Goal: Task Accomplishment & Management: Use online tool/utility

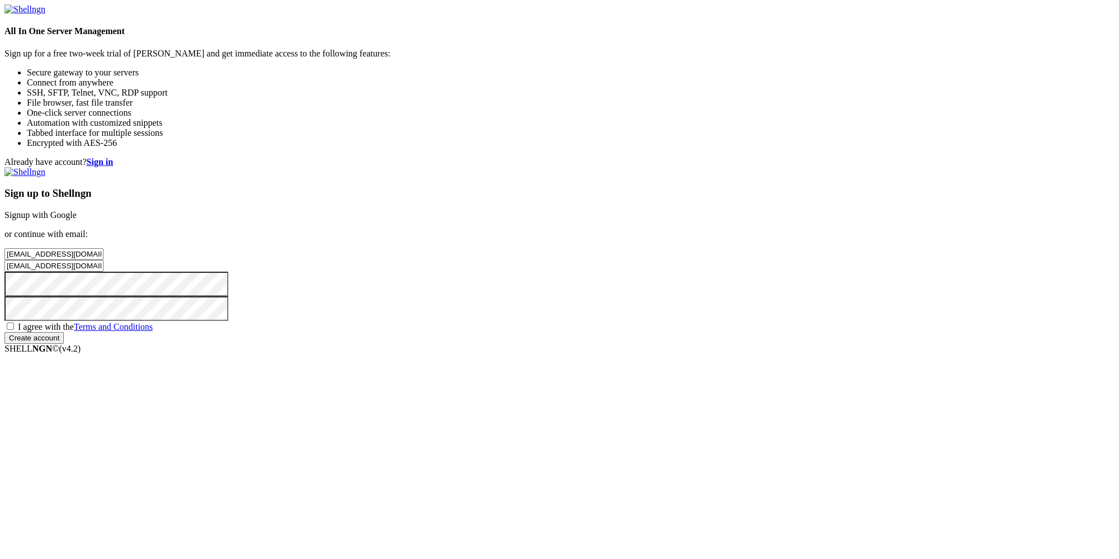
drag, startPoint x: 665, startPoint y: 246, endPoint x: 817, endPoint y: 239, distance: 151.8
click at [104, 248] on input "[EMAIL_ADDRESS][DOMAIN_NAME]" at bounding box center [53, 254] width 99 height 12
click at [950, 251] on div "Already have account? Sign in Sign up to Shellngn Signup with Google or continu…" at bounding box center [559, 250] width 1110 height 187
drag, startPoint x: 643, startPoint y: 245, endPoint x: 733, endPoint y: 251, distance: 89.7
click at [104, 251] on input "meyir14123" at bounding box center [53, 254] width 99 height 12
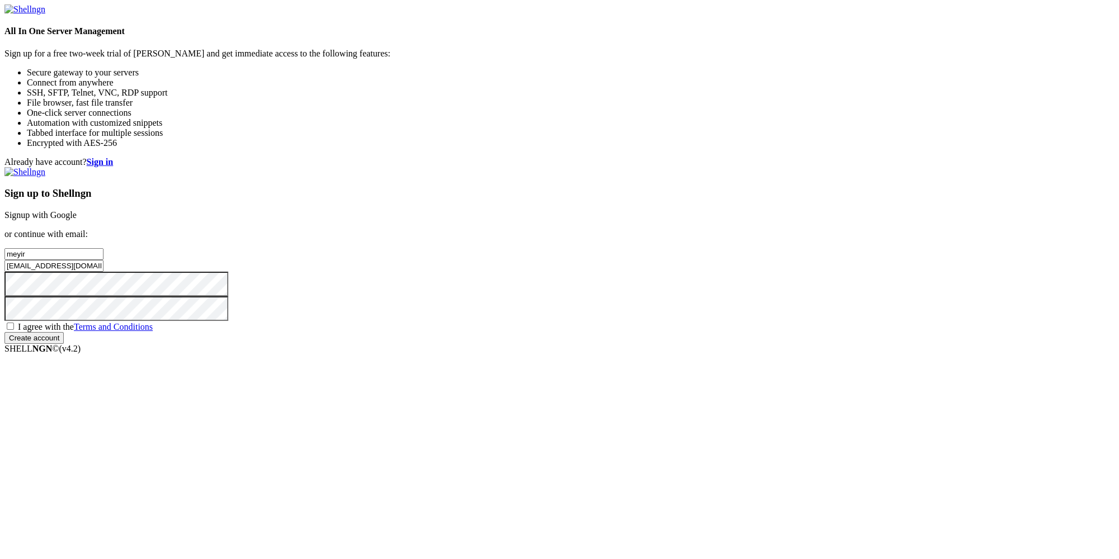
type input "meyir"
click at [930, 262] on div "Already have account? Sign in Sign up to Shellngn Signup with Google or continu…" at bounding box center [559, 250] width 1110 height 187
click at [646, 332] on div "I agree with the Terms and Conditions" at bounding box center [559, 326] width 1110 height 11
click at [153, 332] on span "I agree with the Terms and Conditions" at bounding box center [85, 327] width 135 height 10
click at [14, 330] on input "I agree with the Terms and Conditions" at bounding box center [10, 326] width 7 height 7
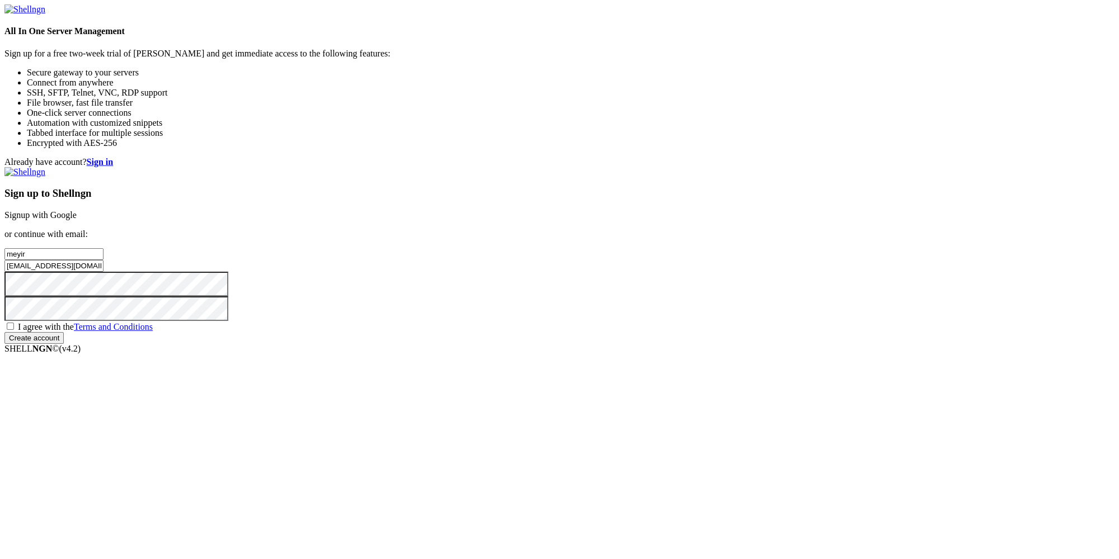
checkbox input "true"
click at [64, 344] on input "Create account" at bounding box center [33, 338] width 59 height 12
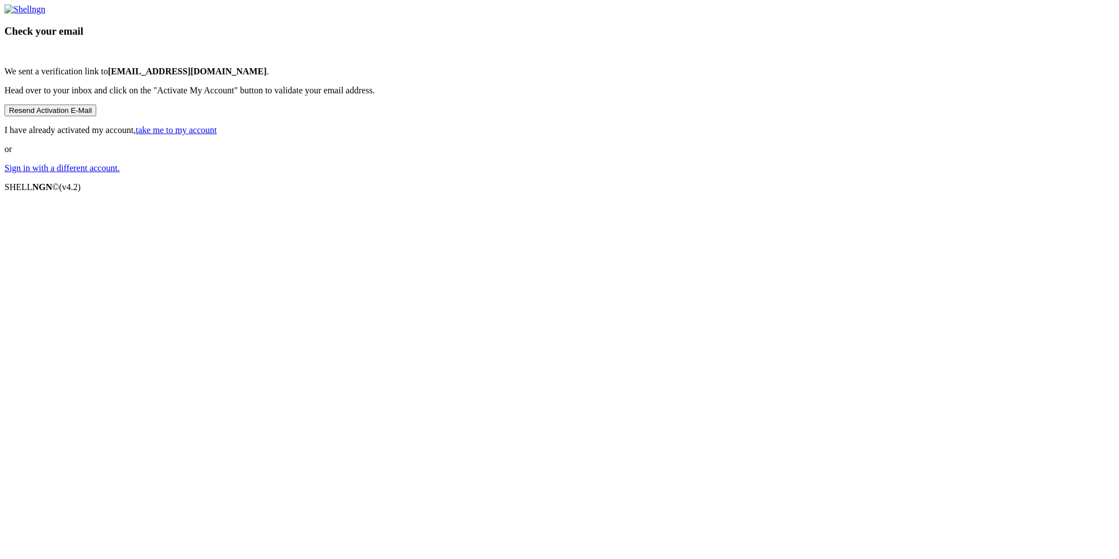
drag, startPoint x: 559, startPoint y: 273, endPoint x: 659, endPoint y: 274, distance: 100.2
click at [659, 77] on p "We sent a verification link to meyir14123@mirarmax.com ." at bounding box center [559, 72] width 1110 height 10
copy p "[EMAIL_ADDRESS][DOMAIN_NAME]"
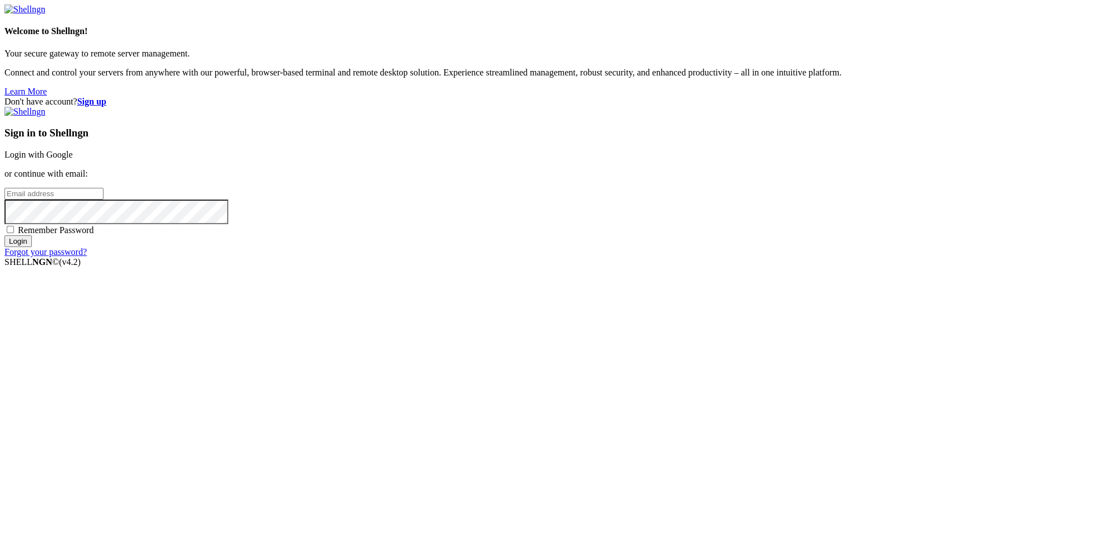
click at [104, 200] on input "email" at bounding box center [53, 194] width 99 height 12
paste input "[EMAIL_ADDRESS][DOMAIN_NAME]"
type input "[EMAIL_ADDRESS][DOMAIN_NAME]"
click at [32, 247] on input "Login" at bounding box center [17, 242] width 27 height 12
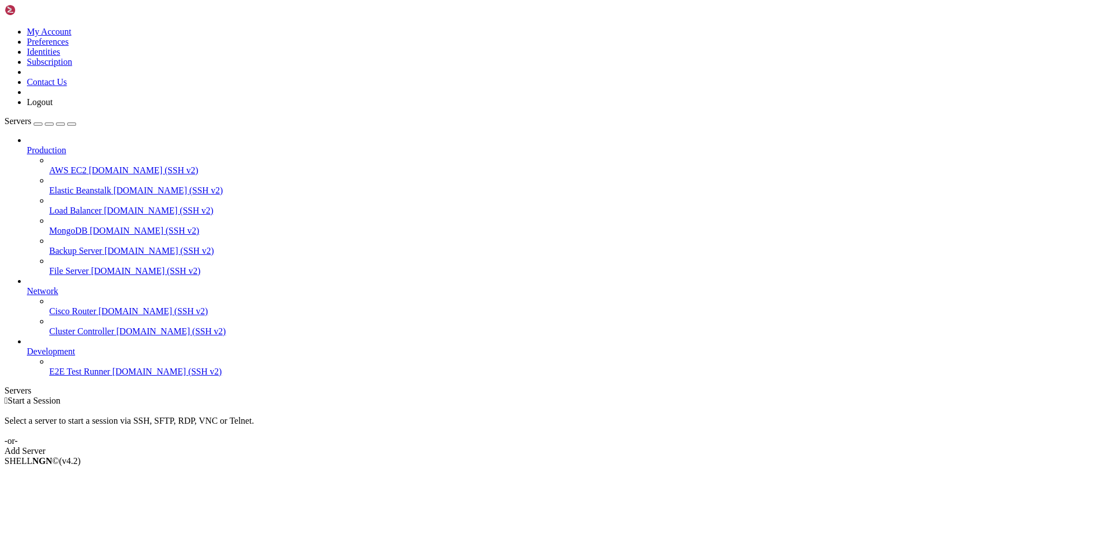
click at [638, 446] on div "Add Server" at bounding box center [559, 451] width 1110 height 10
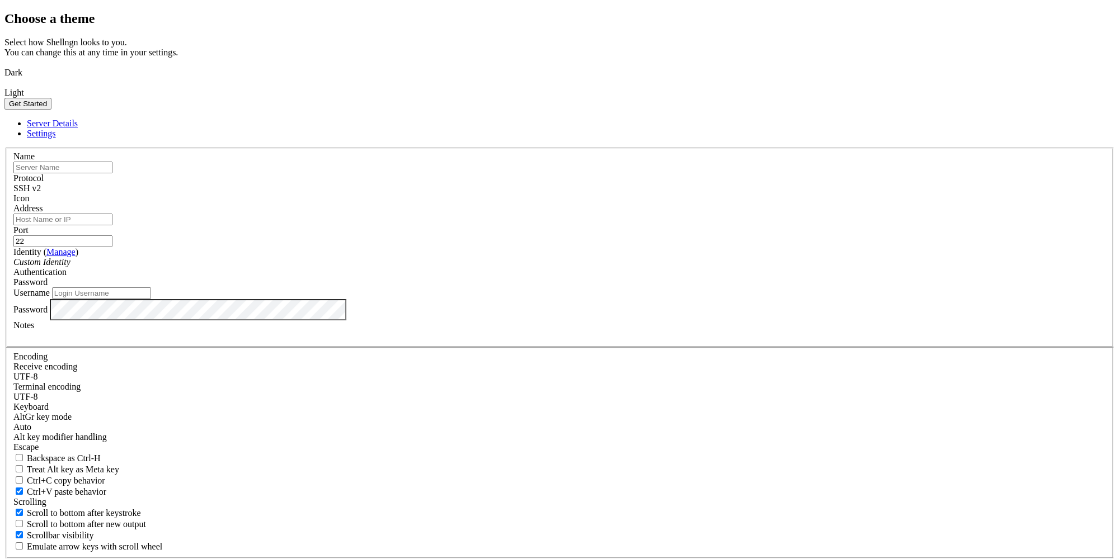
click at [648, 559] on div "Cancel" at bounding box center [559, 564] width 1110 height 10
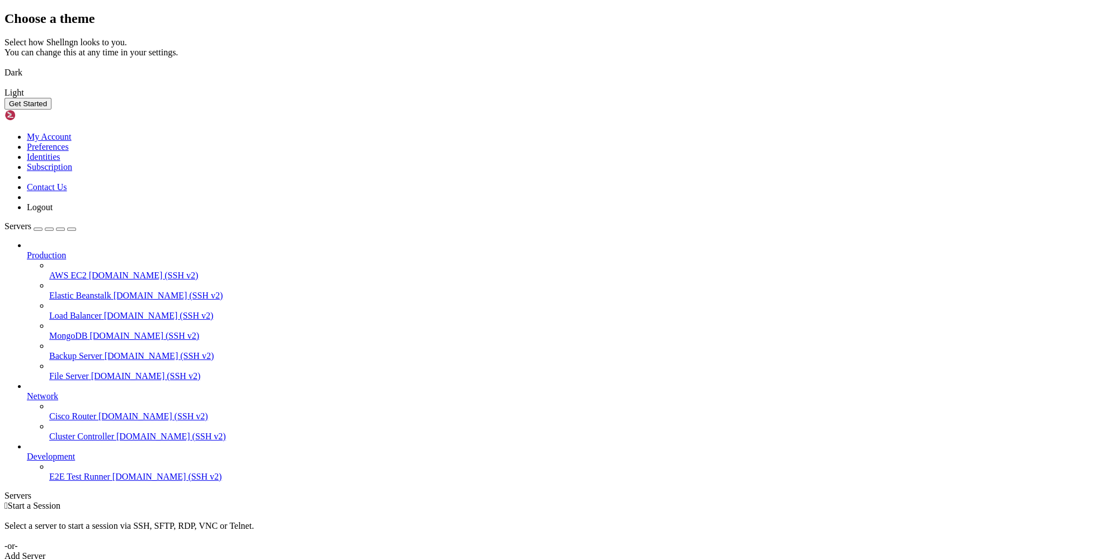
click at [51, 110] on button "Get Started" at bounding box center [27, 104] width 47 height 12
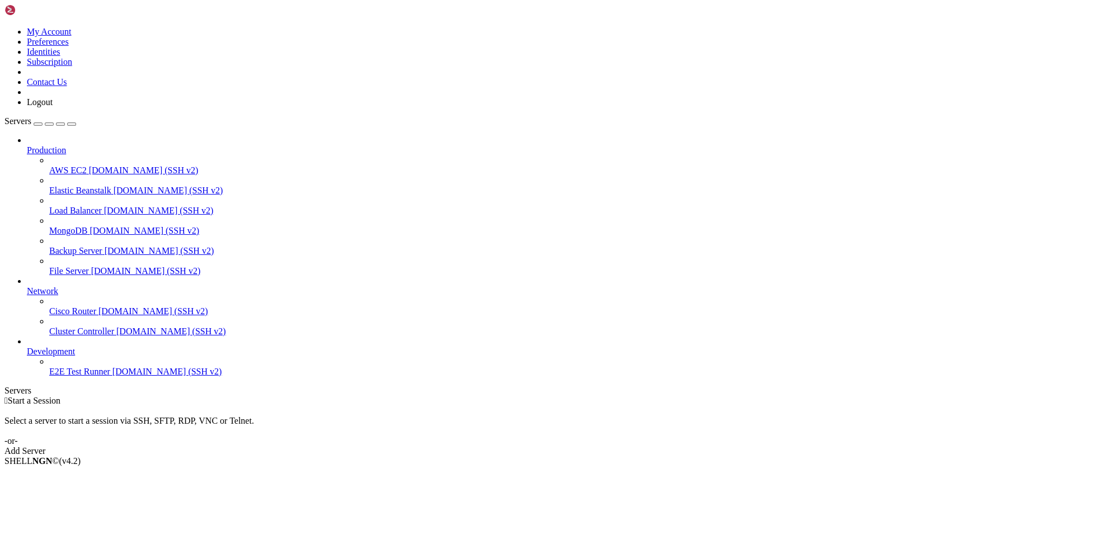
click at [4, 27] on icon at bounding box center [4, 27] width 0 height 0
click at [72, 35] on link "My Account" at bounding box center [49, 32] width 45 height 10
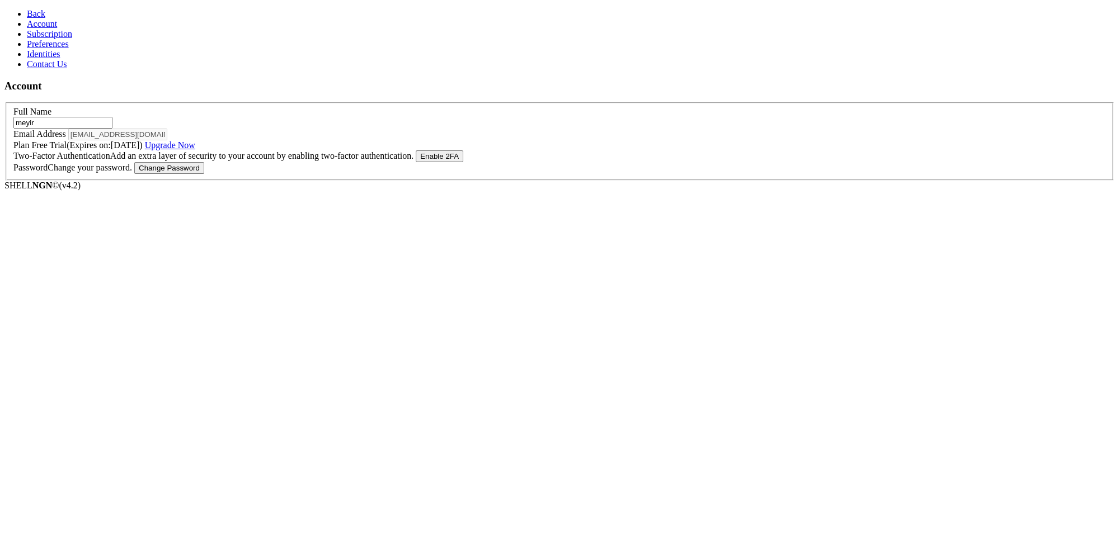
click at [27, 13] on span "Back" at bounding box center [36, 14] width 18 height 10
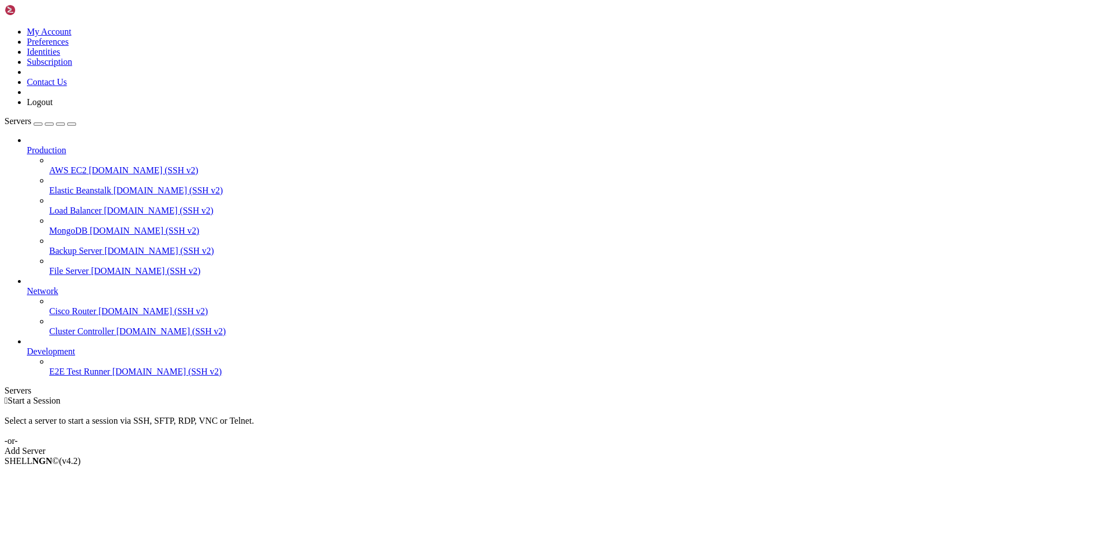
click at [636, 446] on link "Add Server" at bounding box center [559, 451] width 1110 height 10
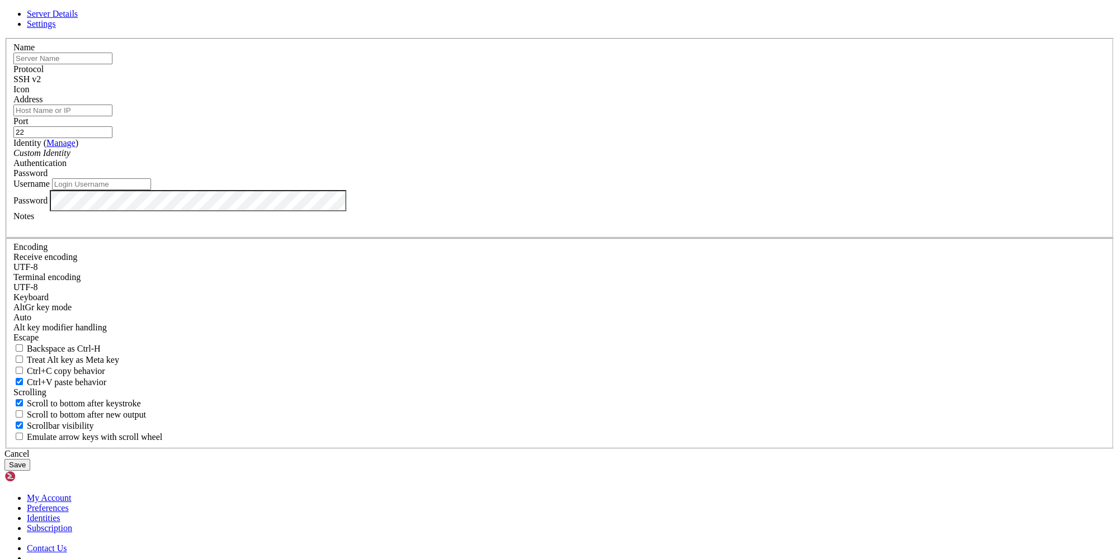
click at [112, 64] on input "text" at bounding box center [62, 59] width 99 height 12
paste input "[TECHNICAL_ID]"
type input "[TECHNICAL_ID]"
click at [464, 116] on div "Address" at bounding box center [559, 106] width 1092 height 22
click at [112, 116] on input "Address" at bounding box center [62, 111] width 99 height 12
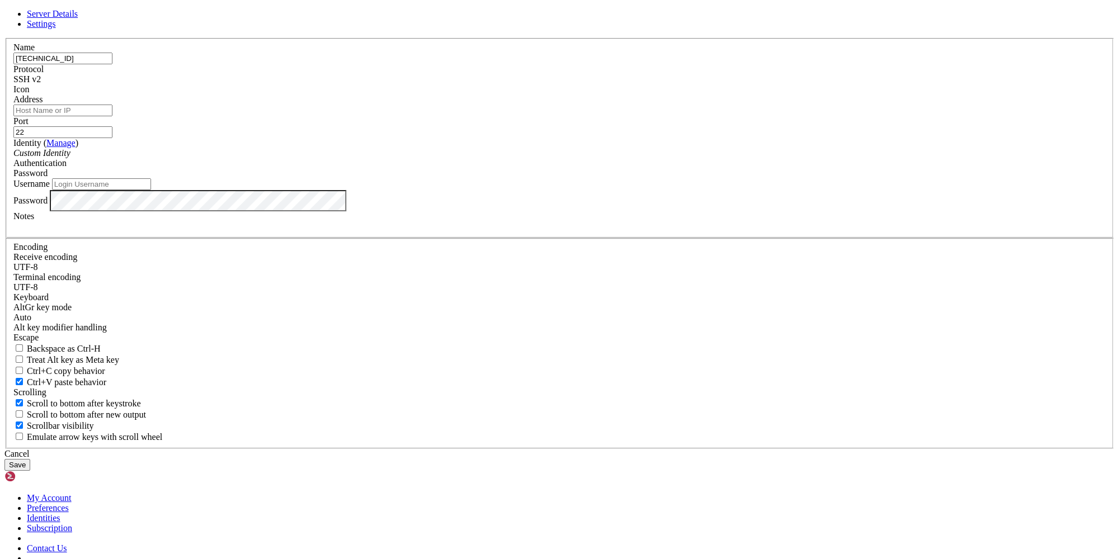
paste input "[TECHNICAL_ID]"
type input "[TECHNICAL_ID]"
click at [151, 190] on input "Username" at bounding box center [101, 184] width 99 height 12
type input "root"
click at [30, 459] on button "Save" at bounding box center [17, 465] width 26 height 12
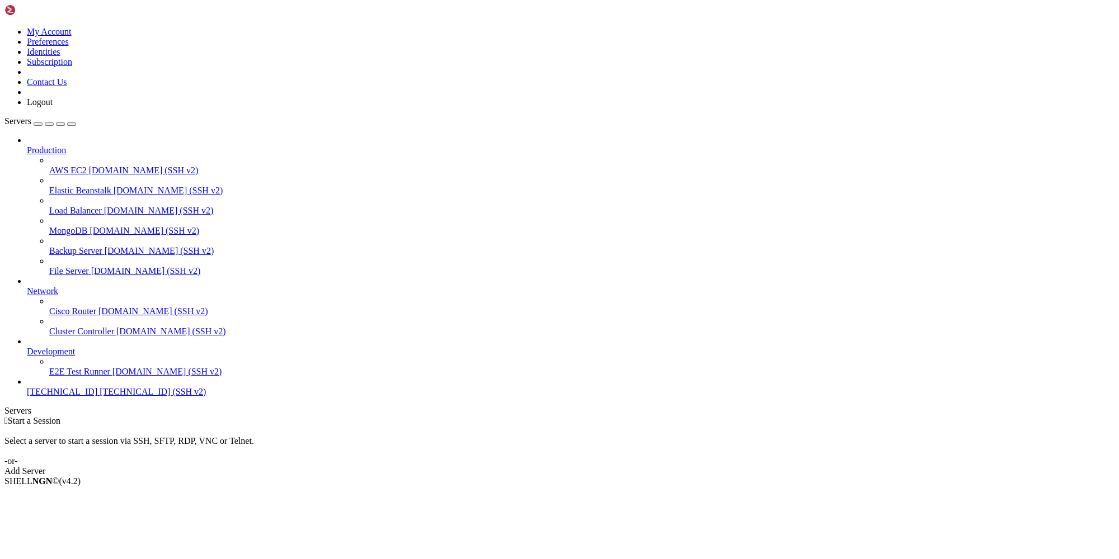
click at [100, 397] on span "[TECHNICAL_ID] (SSH v2)" at bounding box center [153, 392] width 106 height 10
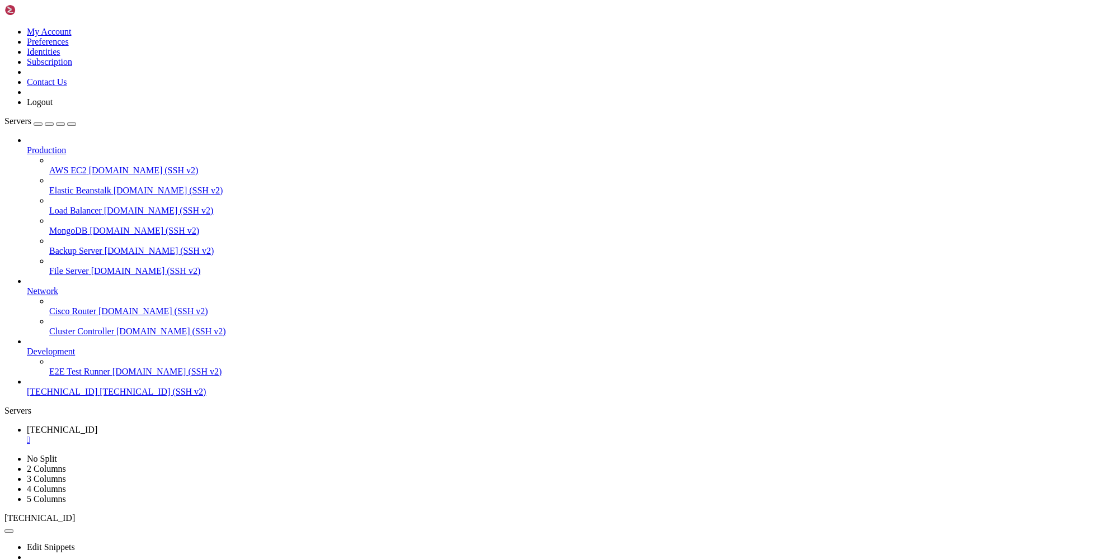
click at [182, 425] on link "[TECHNICAL_ID] " at bounding box center [571, 435] width 1088 height 20
click at [261, 445] on link "[TECHNICAL_ID] " at bounding box center [571, 455] width 1088 height 20
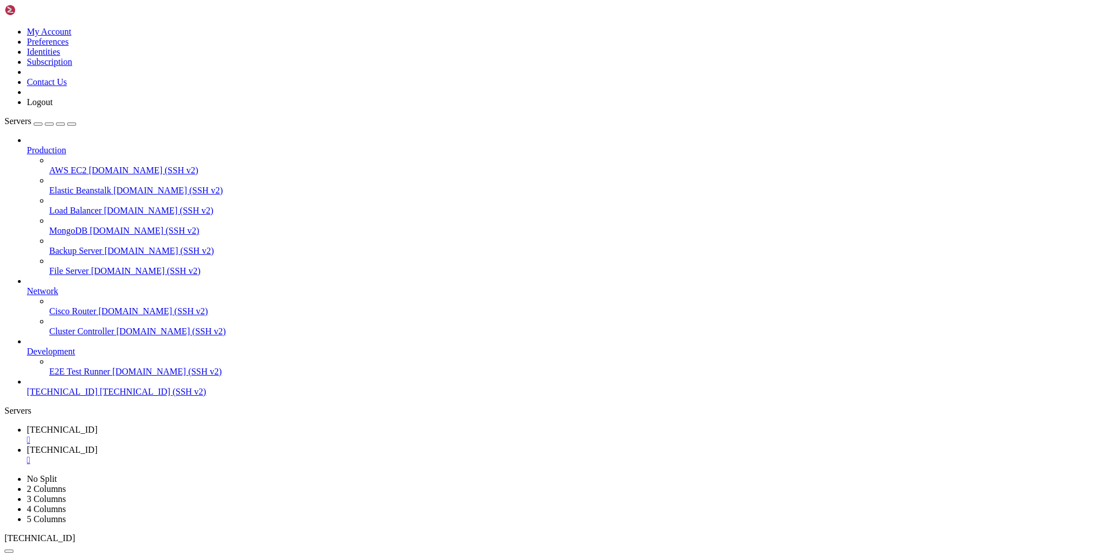
type input "/bot"
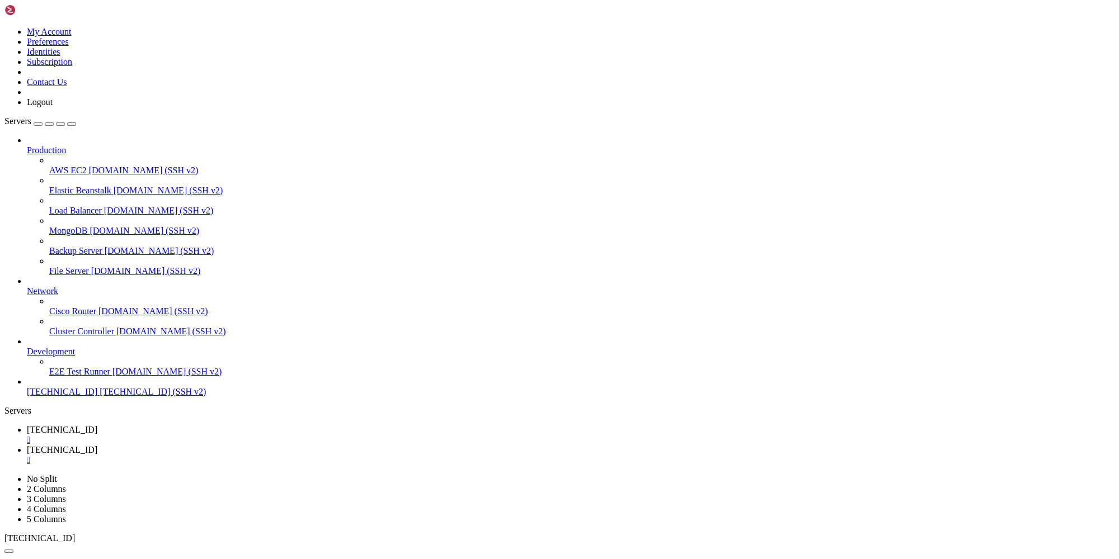
click at [182, 425] on link "[TECHNICAL_ID] " at bounding box center [571, 435] width 1088 height 20
drag, startPoint x: 37, startPoint y: 951, endPoint x: 128, endPoint y: 954, distance: 90.1
click at [97, 445] on span "[TECHNICAL_ID]" at bounding box center [62, 450] width 70 height 10
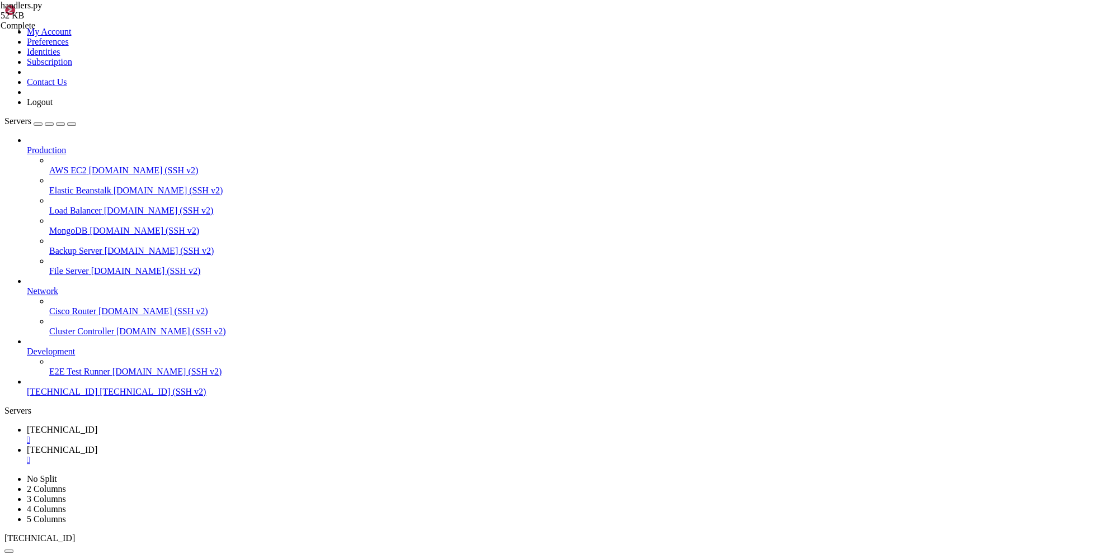
type textarea "InlineKeyboardButton("✅ Подписанные", callback_data="statistics_sign"),"
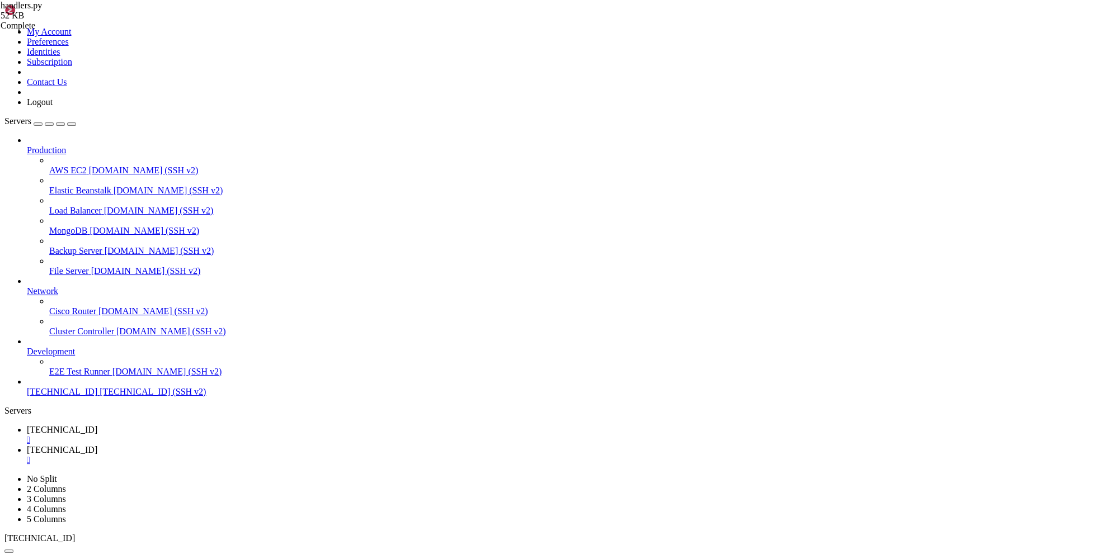
type input ",,"
type textarea "short_amount = f"{int(amount // 1000)}к""
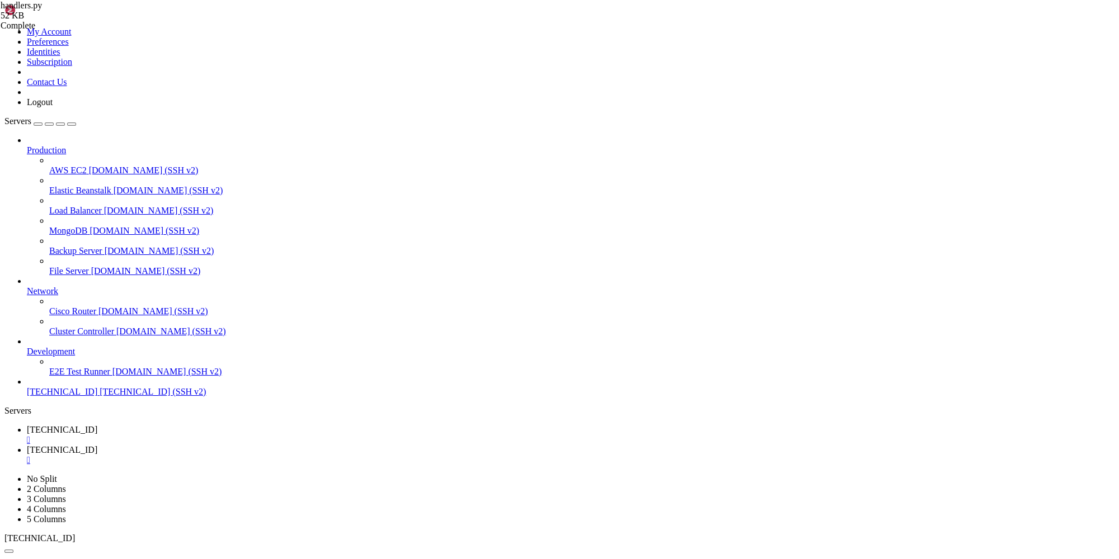
click at [97, 425] on span "[TECHNICAL_ID]" at bounding box center [62, 430] width 70 height 10
drag, startPoint x: 198, startPoint y: 904, endPoint x: 157, endPoint y: 905, distance: 40.3
